Goal: Task Accomplishment & Management: Use online tool/utility

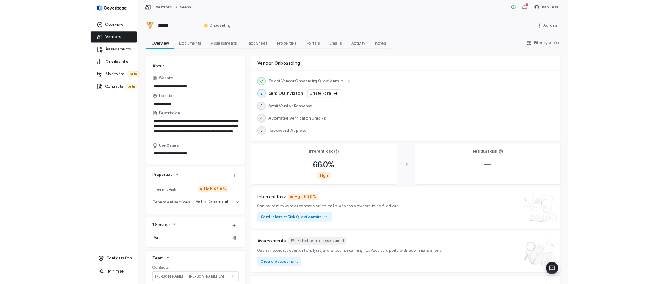
scroll to position [328, 0]
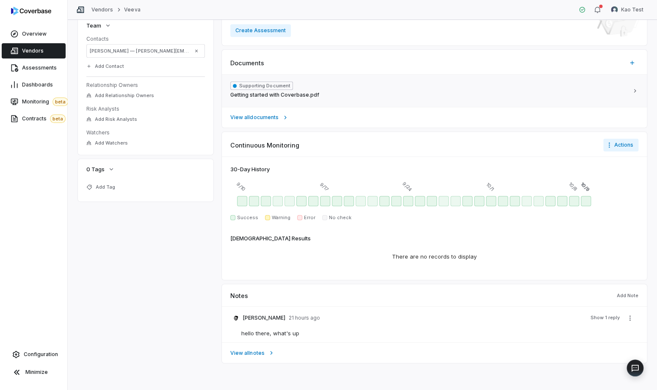
type textarea "*"
click at [30, 117] on span "Contracts beta" at bounding box center [44, 118] width 44 height 8
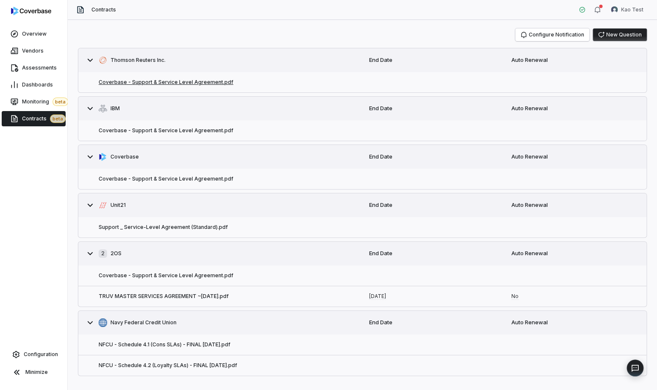
click at [144, 85] on button "Coverbase - Support & Service Level Agreement.pdf" at bounding box center [166, 82] width 135 height 7
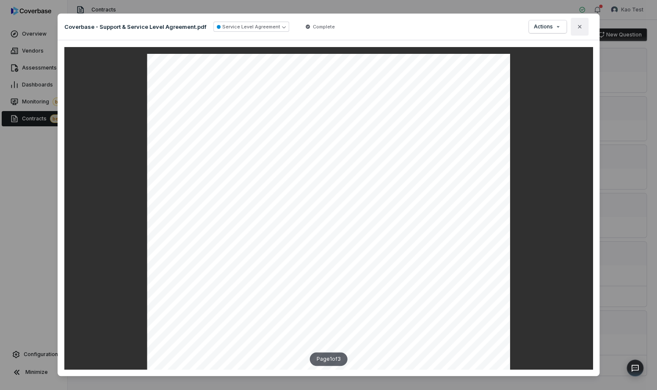
click at [584, 29] on button "Close" at bounding box center [580, 27] width 18 height 18
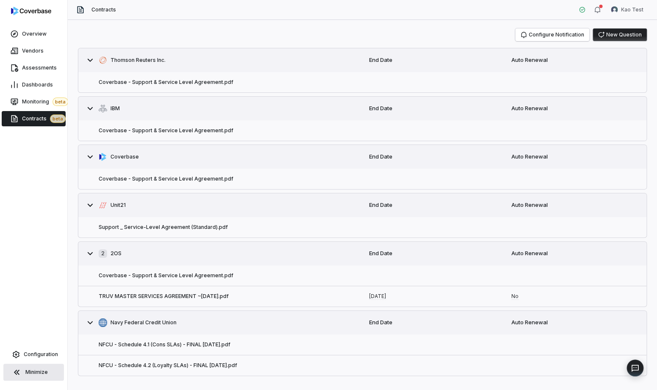
click at [30, 369] on span "Minimize" at bounding box center [36, 372] width 22 height 7
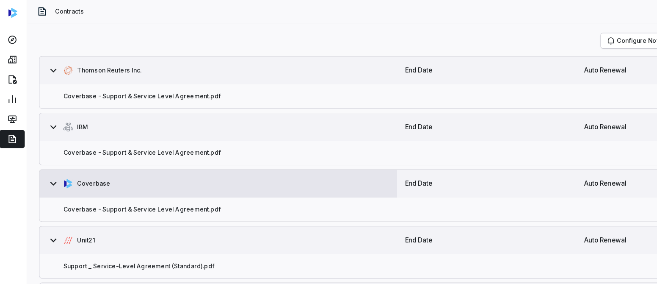
click at [72, 155] on span "Coverbase" at bounding box center [82, 156] width 28 height 7
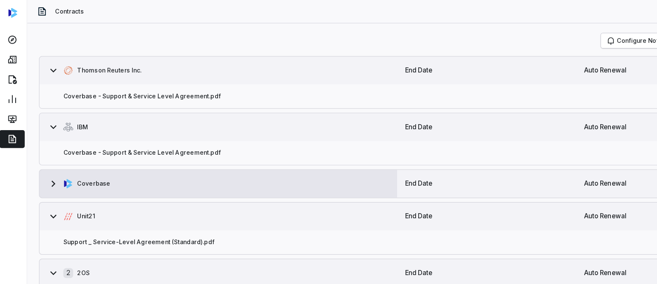
click at [57, 155] on div "Coverbase" at bounding box center [76, 157] width 40 height 8
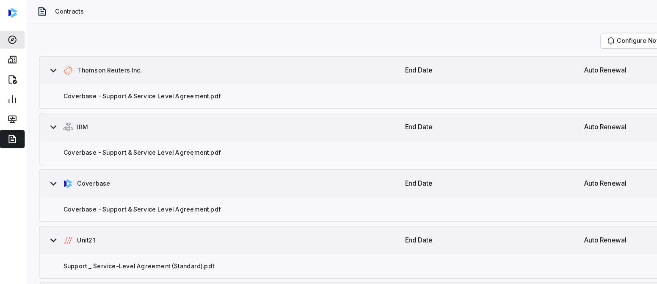
click at [15, 35] on icon at bounding box center [12, 34] width 8 height 8
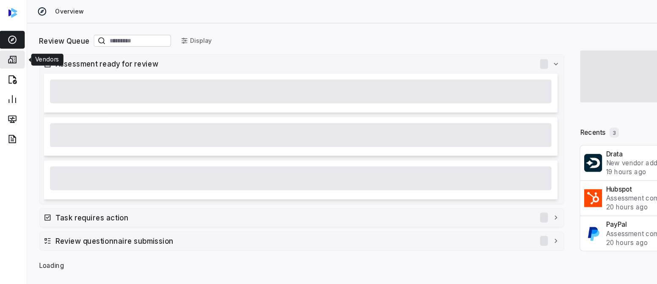
click at [13, 54] on icon at bounding box center [12, 51] width 8 height 8
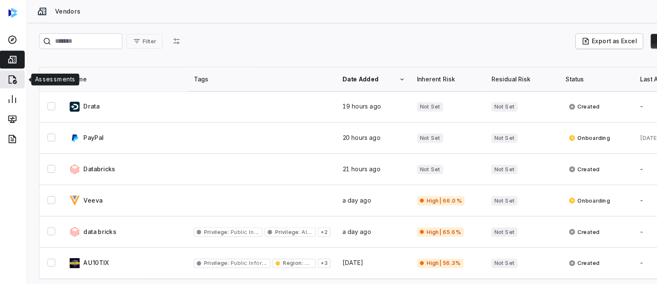
click at [15, 70] on icon at bounding box center [12, 68] width 7 height 8
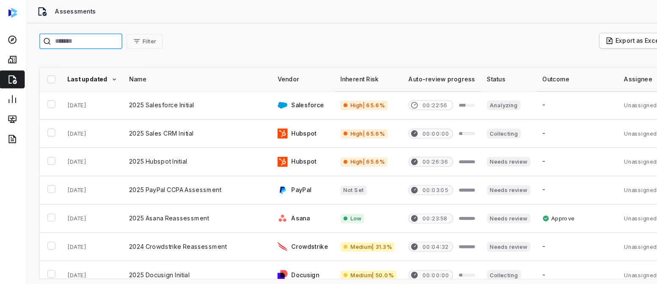
click at [77, 36] on input "search" at bounding box center [71, 35] width 71 height 14
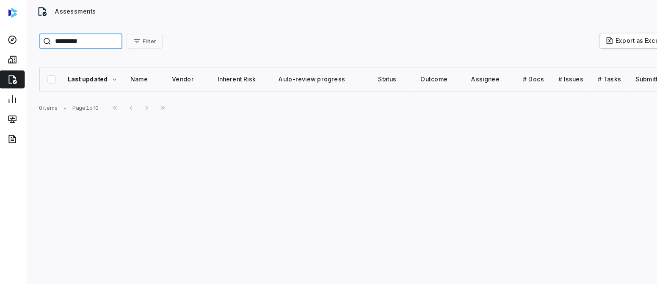
type input "*********"
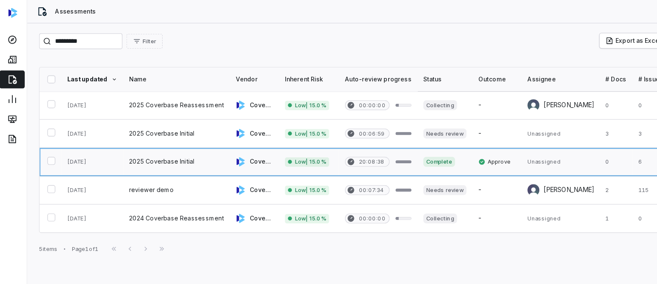
click at [136, 141] on link at bounding box center [153, 138] width 91 height 24
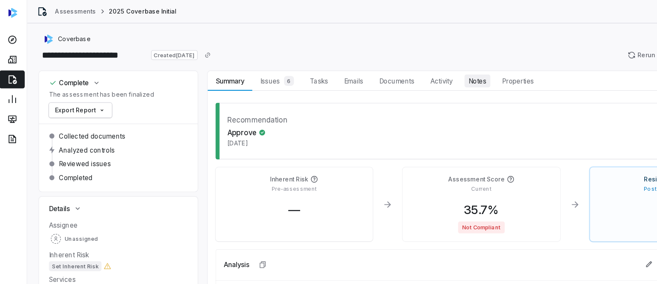
click at [410, 70] on span "Notes" at bounding box center [410, 69] width 22 height 11
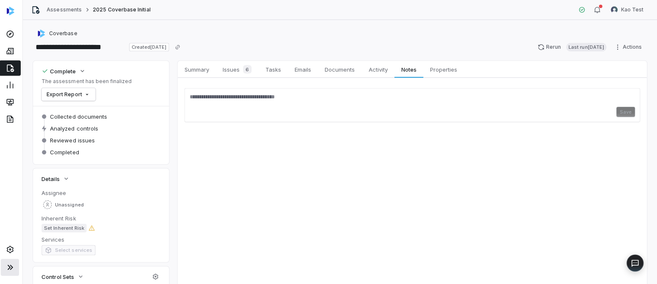
click at [241, 108] on div "Save" at bounding box center [413, 111] width 444 height 10
type textarea "*"
type textarea "**********"
click at [628, 110] on button "Save" at bounding box center [626, 111] width 19 height 10
